Goal: Task Accomplishment & Management: Complete application form

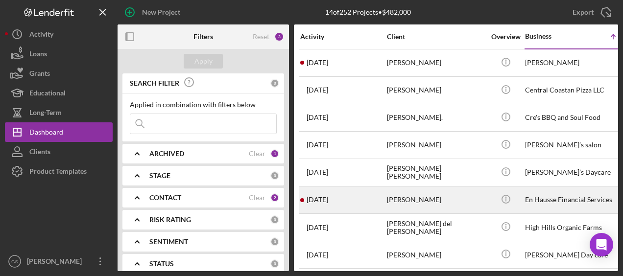
click at [448, 202] on div "[PERSON_NAME]" at bounding box center [436, 200] width 98 height 26
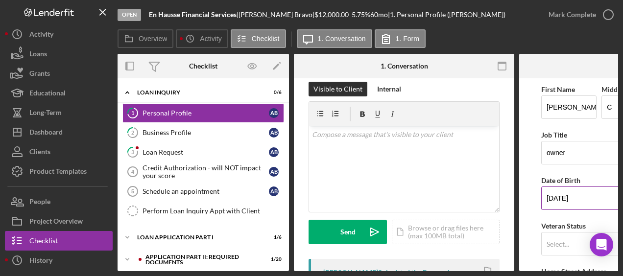
scroll to position [0, 6]
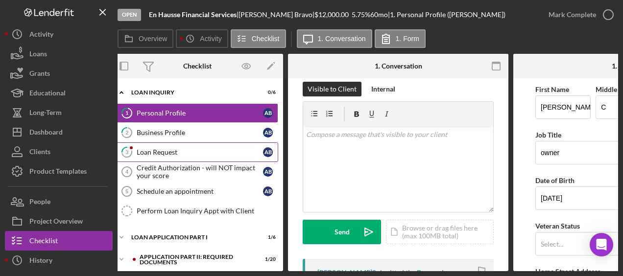
click at [208, 156] on link "3 Loan Request A B" at bounding box center [198, 153] width 162 height 20
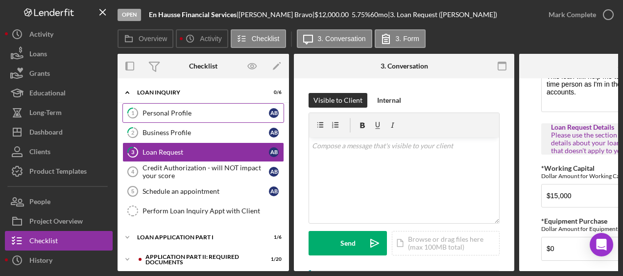
scroll to position [92, 0]
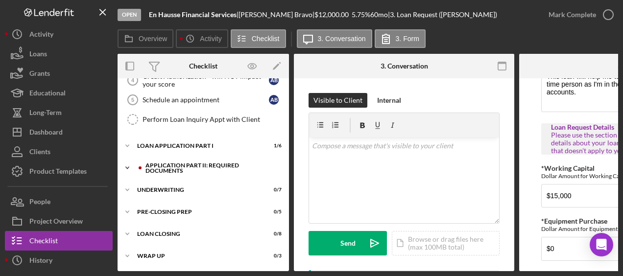
click at [219, 158] on div "Icon/Expander Application Part II: Required Documents 1 / 20" at bounding box center [204, 168] width 172 height 20
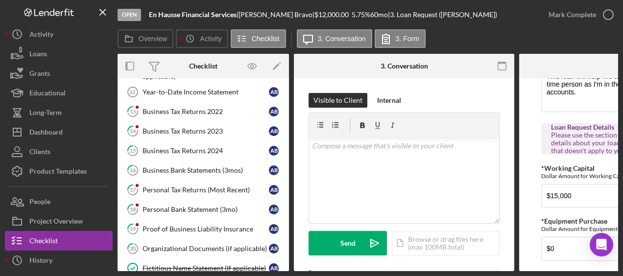
scroll to position [231, 0]
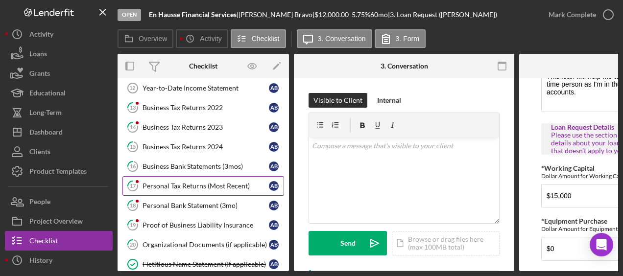
click at [215, 186] on link "17 Personal Tax Returns (Most Recent) A B" at bounding box center [204, 186] width 162 height 20
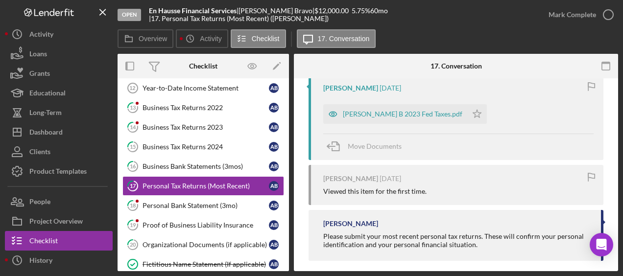
scroll to position [204, 0]
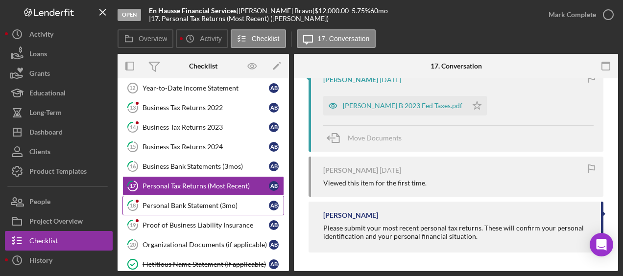
click at [188, 202] on div "Personal Bank Statement (3mo)" at bounding box center [206, 206] width 126 height 8
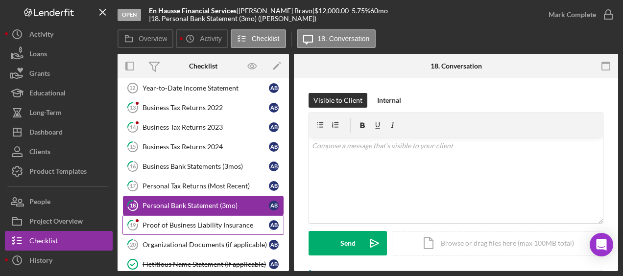
click at [194, 228] on link "19 Proof of Business Liability Insurance A B" at bounding box center [204, 226] width 162 height 20
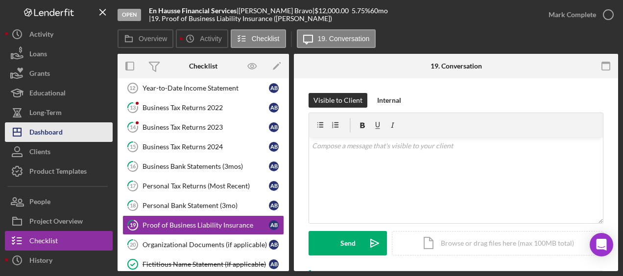
click at [81, 129] on button "Icon/Dashboard Dashboard" at bounding box center [59, 133] width 108 height 20
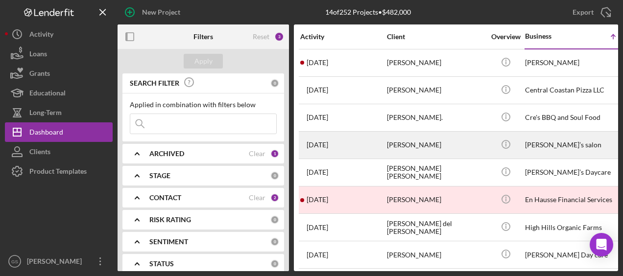
scroll to position [12, 0]
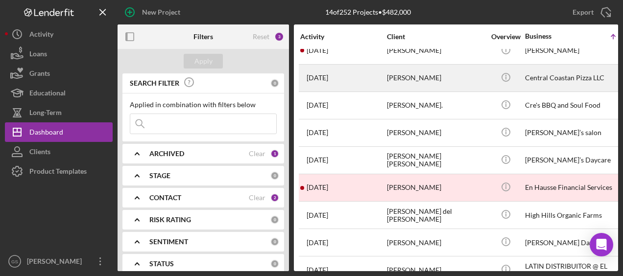
click at [415, 70] on div "[PERSON_NAME]" at bounding box center [436, 78] width 98 height 26
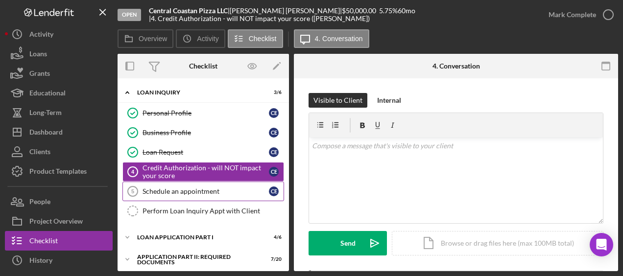
click at [208, 192] on div "Schedule an appointment" at bounding box center [206, 192] width 126 height 8
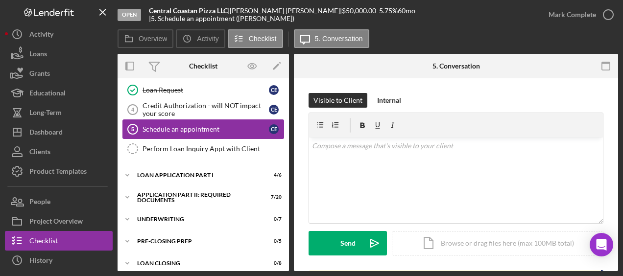
scroll to position [89, 0]
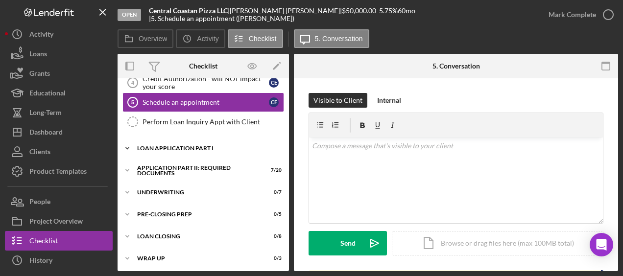
click at [206, 146] on div "Loan Application Part I" at bounding box center [207, 149] width 140 height 6
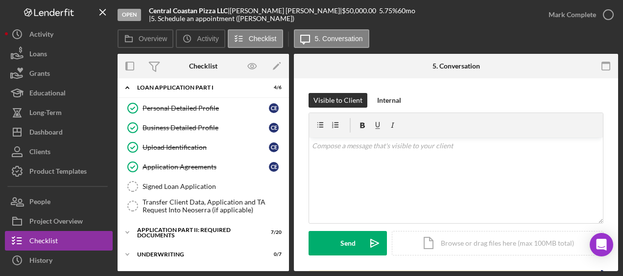
scroll to position [151, 0]
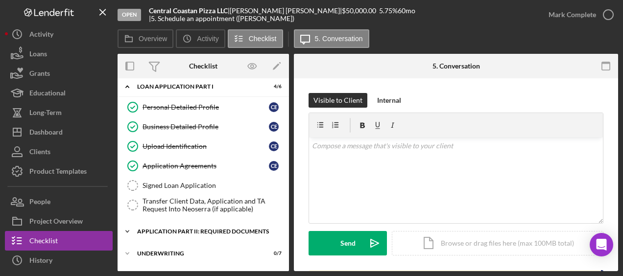
click at [221, 229] on div "Application Part II: Required Documents" at bounding box center [207, 232] width 140 height 6
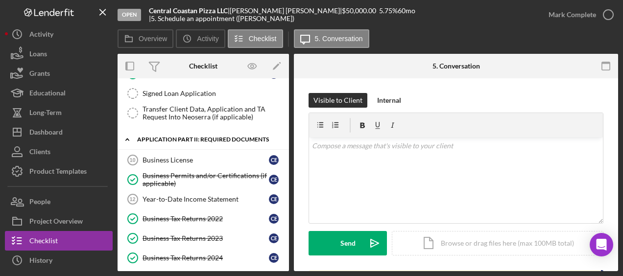
scroll to position [244, 0]
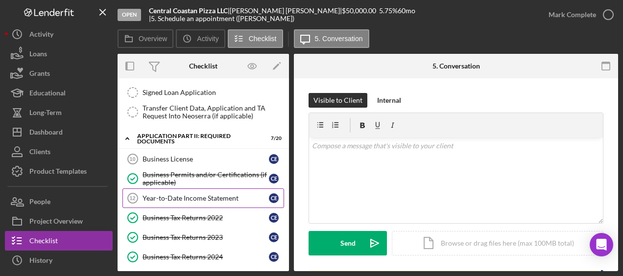
click at [224, 195] on div "Year-to-Date Income Statement" at bounding box center [206, 199] width 126 height 8
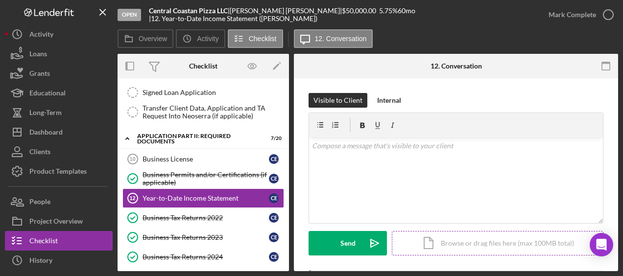
click at [490, 241] on div "Icon/Document Browse or drag files here (max 100MB total) Tap to choose files o…" at bounding box center [498, 243] width 212 height 25
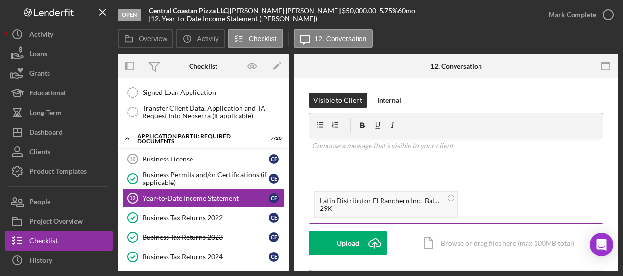
click at [343, 210] on div "29K" at bounding box center [381, 209] width 123 height 8
click at [455, 196] on icon at bounding box center [451, 198] width 12 height 12
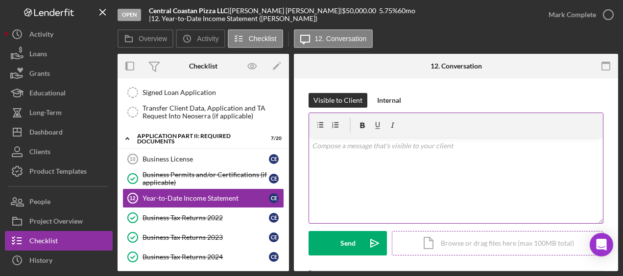
click at [473, 241] on div "Icon/Document Browse or drag files here (max 100MB total) Tap to choose files o…" at bounding box center [498, 243] width 212 height 25
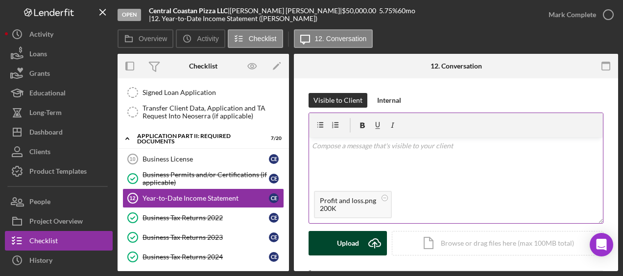
click at [359, 243] on button "Upload Icon/Upload" at bounding box center [348, 243] width 78 height 25
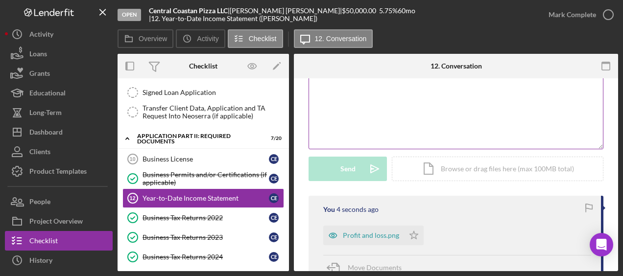
scroll to position [76, 0]
click at [415, 235] on polygon "button" at bounding box center [414, 233] width 8 height 8
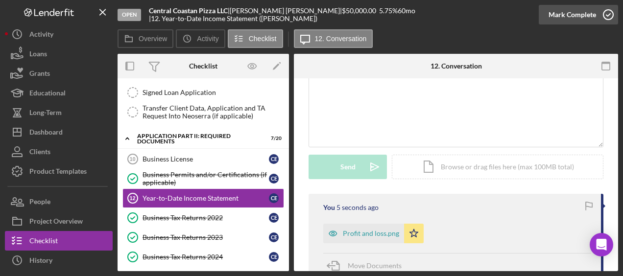
click at [612, 15] on icon "button" at bounding box center [608, 14] width 25 height 25
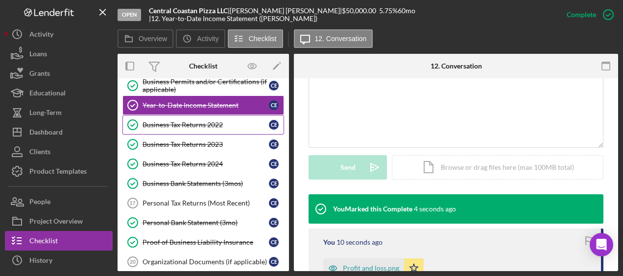
scroll to position [346, 0]
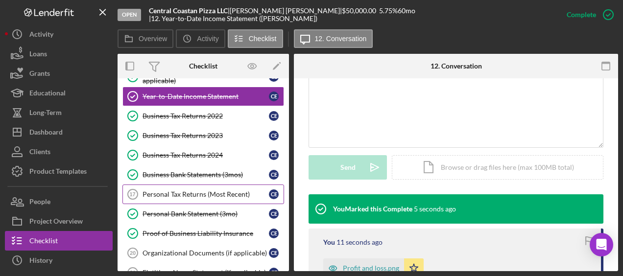
click at [227, 191] on div "Personal Tax Returns (Most Recent)" at bounding box center [206, 195] width 126 height 8
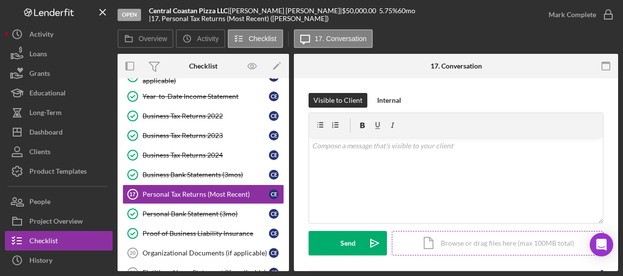
click at [440, 239] on div "Icon/Document Browse or drag files here (max 100MB total) Tap to choose files o…" at bounding box center [498, 243] width 212 height 25
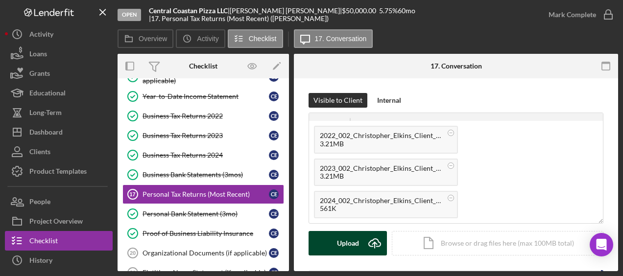
click at [364, 244] on icon "Icon/Upload" at bounding box center [375, 243] width 25 height 25
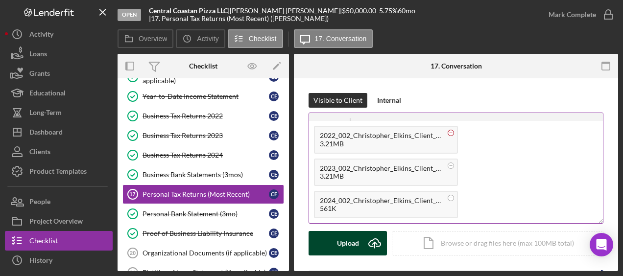
click at [452, 132] on circle at bounding box center [451, 133] width 6 height 6
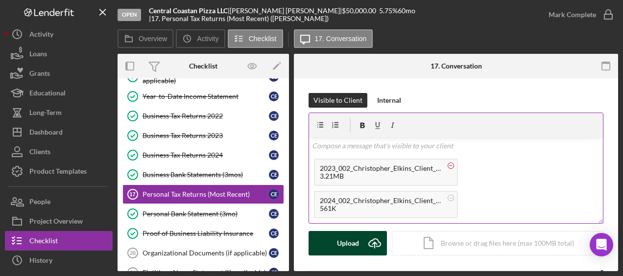
click at [452, 167] on circle at bounding box center [451, 166] width 6 height 6
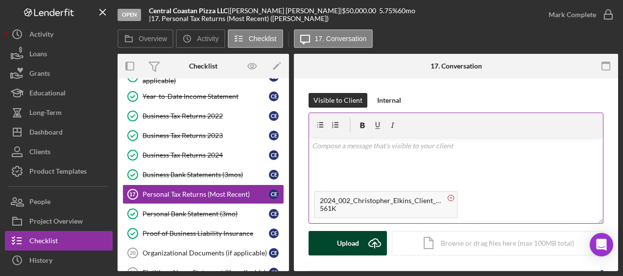
click at [454, 196] on icon at bounding box center [451, 198] width 12 height 12
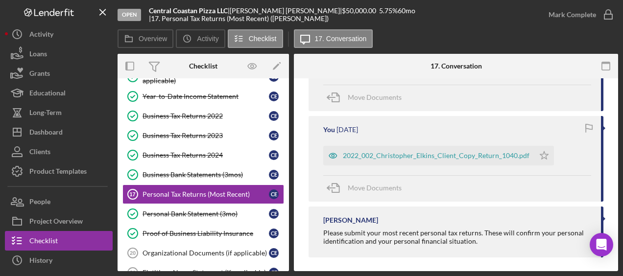
scroll to position [249, 0]
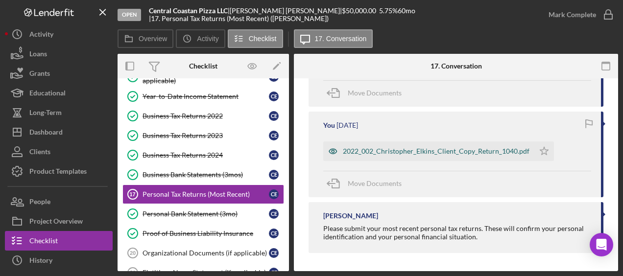
click at [460, 148] on div "2022_002_Christopher_Elkins_Client_Copy_Return_1040.pdf" at bounding box center [436, 151] width 187 height 8
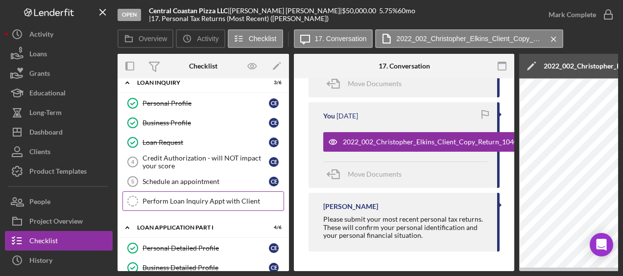
scroll to position [4, 0]
